Goal: Task Accomplishment & Management: Manage account settings

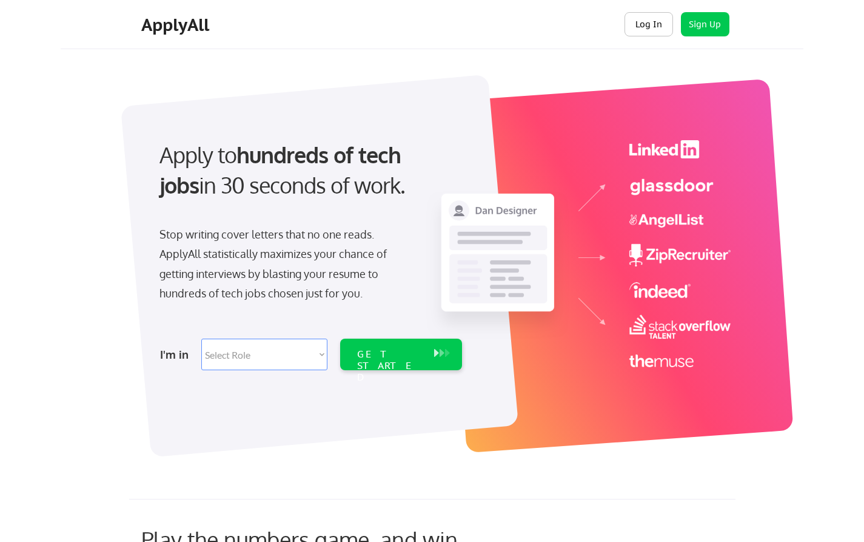
click at [649, 24] on button "Log In" at bounding box center [649, 24] width 49 height 24
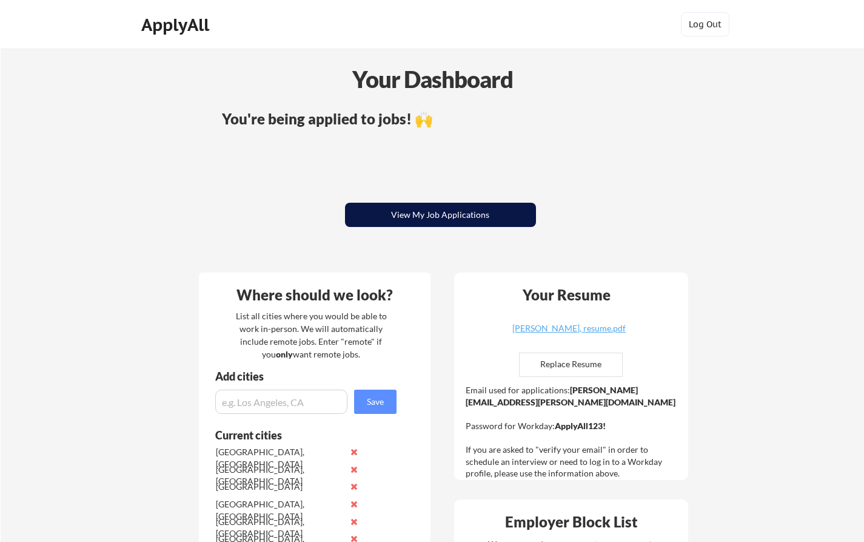
click at [430, 212] on button "View My Job Applications" at bounding box center [440, 215] width 191 height 24
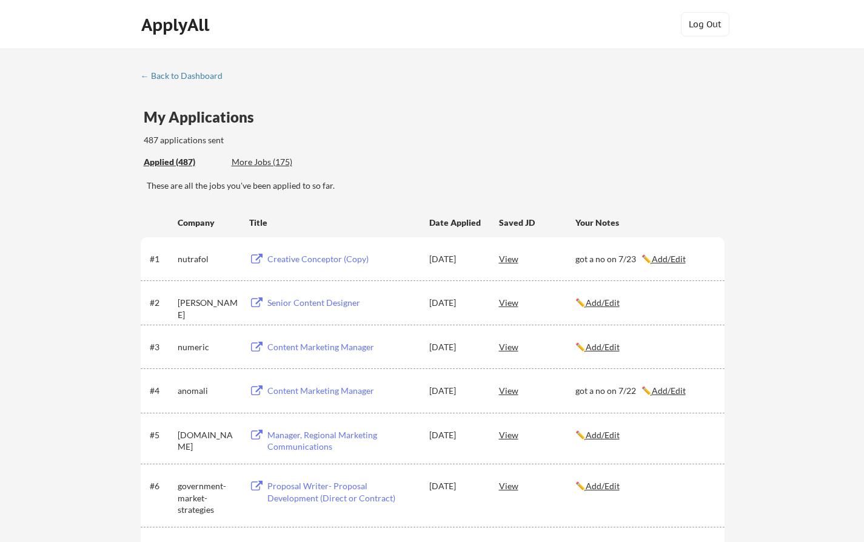
scroll to position [1574, 0]
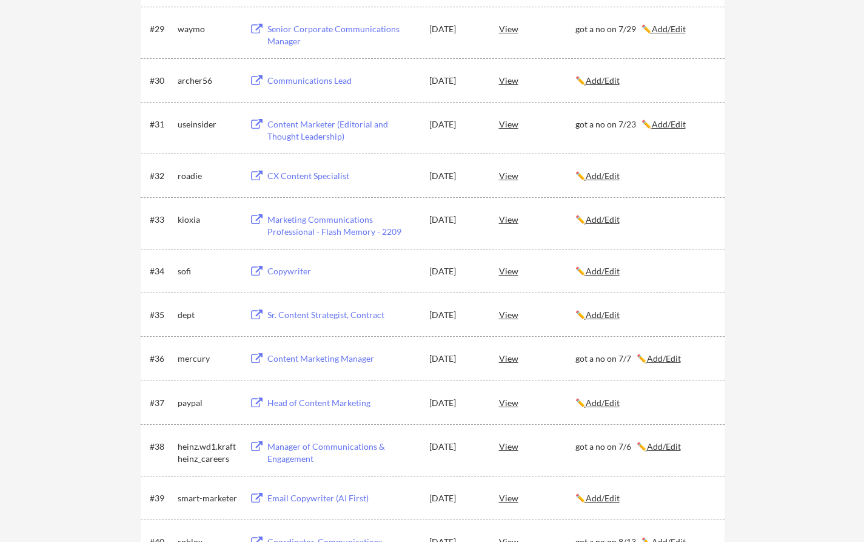
click at [612, 276] on div "✏️ Add/Edit" at bounding box center [644, 271] width 138 height 12
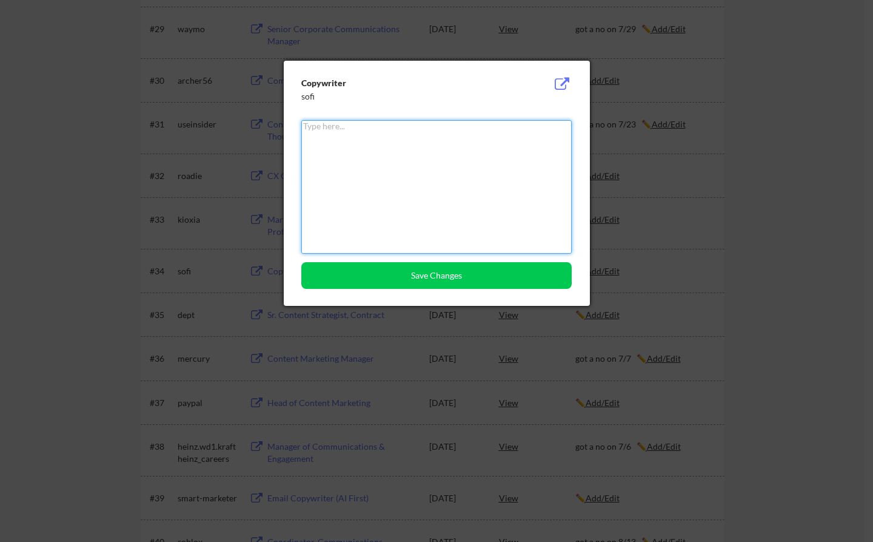
click at [455, 179] on textarea at bounding box center [436, 186] width 270 height 133
paste textarea "got a no on 9/5"
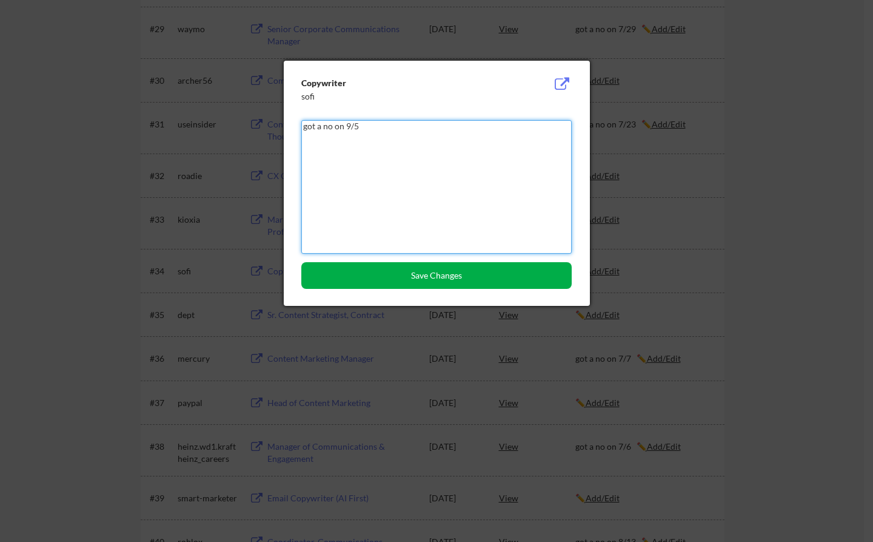
type textarea "got a no on 9/5"
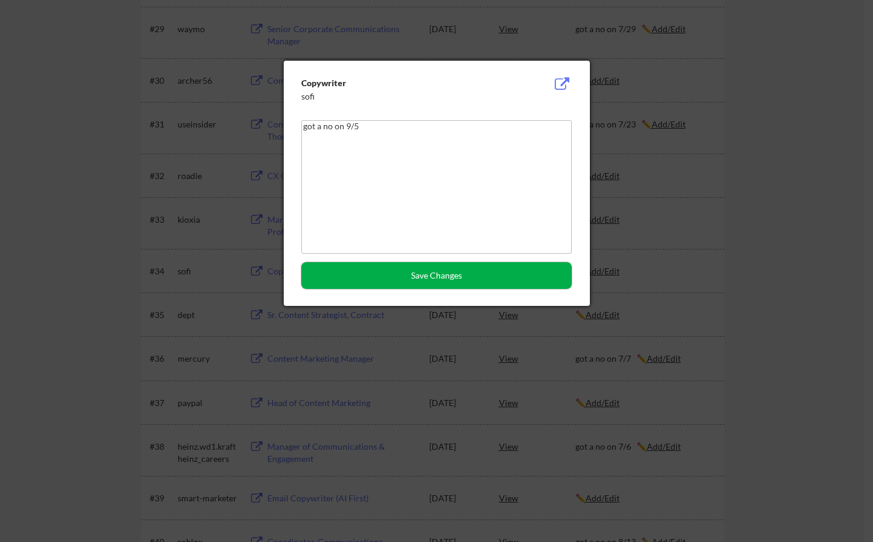
click at [416, 279] on button "Save Changes" at bounding box center [436, 275] width 270 height 27
